Goal: Task Accomplishment & Management: Use online tool/utility

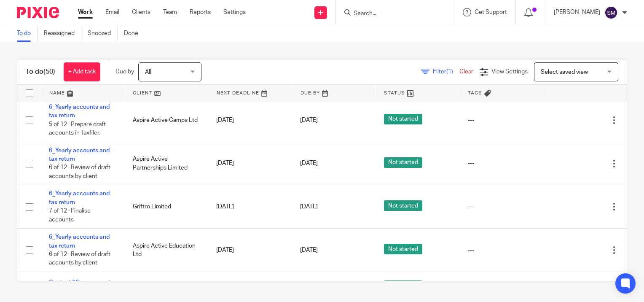
scroll to position [422, 0]
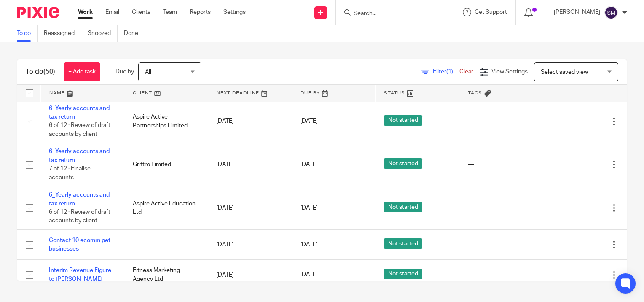
click at [358, 10] on input "Search" at bounding box center [391, 14] width 76 height 8
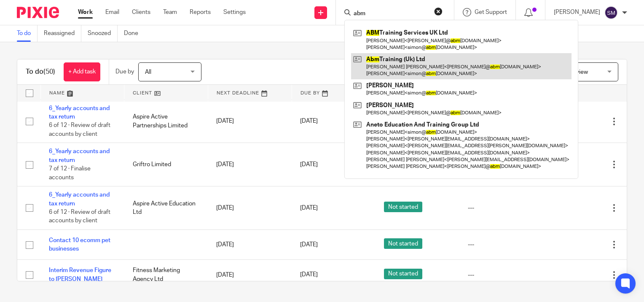
type input "abm"
click at [391, 62] on link at bounding box center [461, 66] width 220 height 26
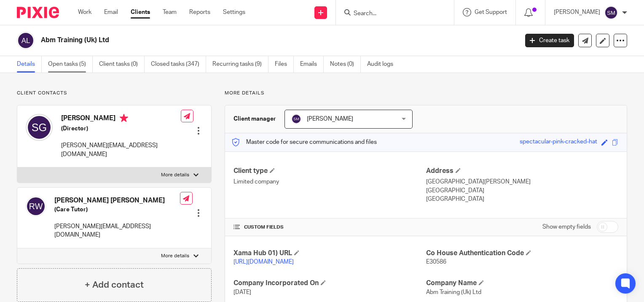
click at [75, 67] on link "Open tasks (5)" at bounding box center [70, 64] width 45 height 16
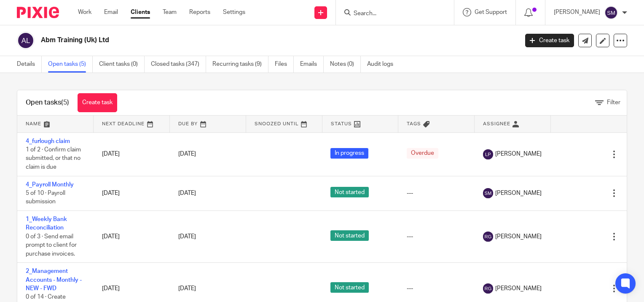
scroll to position [34, 0]
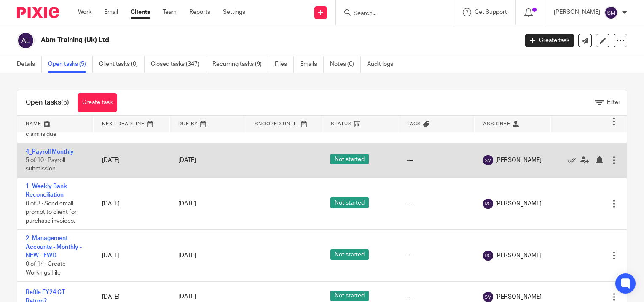
click at [47, 152] on link "4_Payroll Monthly" at bounding box center [50, 152] width 48 height 6
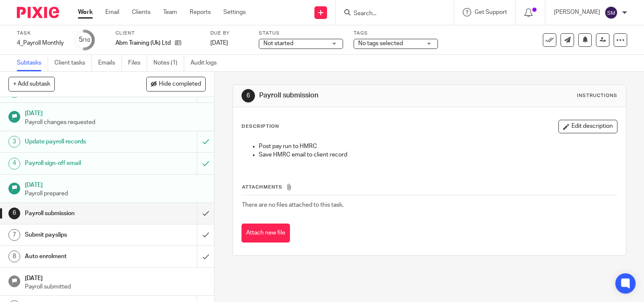
scroll to position [30, 0]
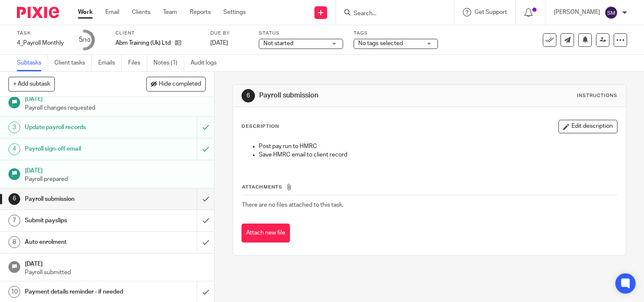
click at [89, 197] on h1 "Payroll submission" at bounding box center [79, 199] width 109 height 13
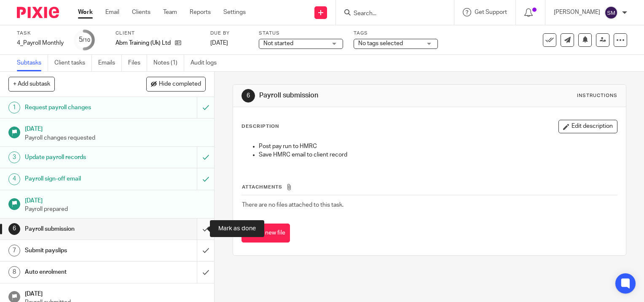
click at [196, 228] on input "submit" at bounding box center [107, 228] width 214 height 21
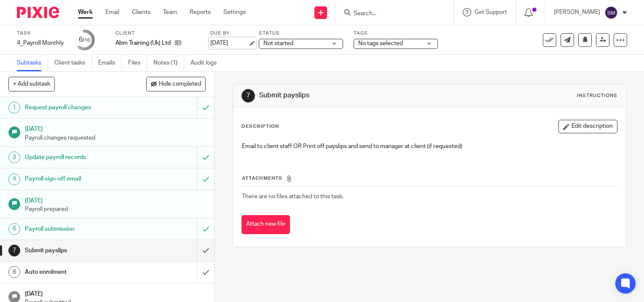
click at [248, 42] on link "[DATE]" at bounding box center [229, 43] width 38 height 9
click at [86, 11] on link "Work" at bounding box center [85, 12] width 15 height 8
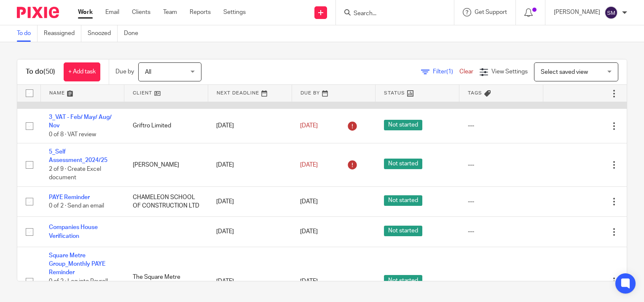
scroll to position [211, 0]
